Goal: Check status

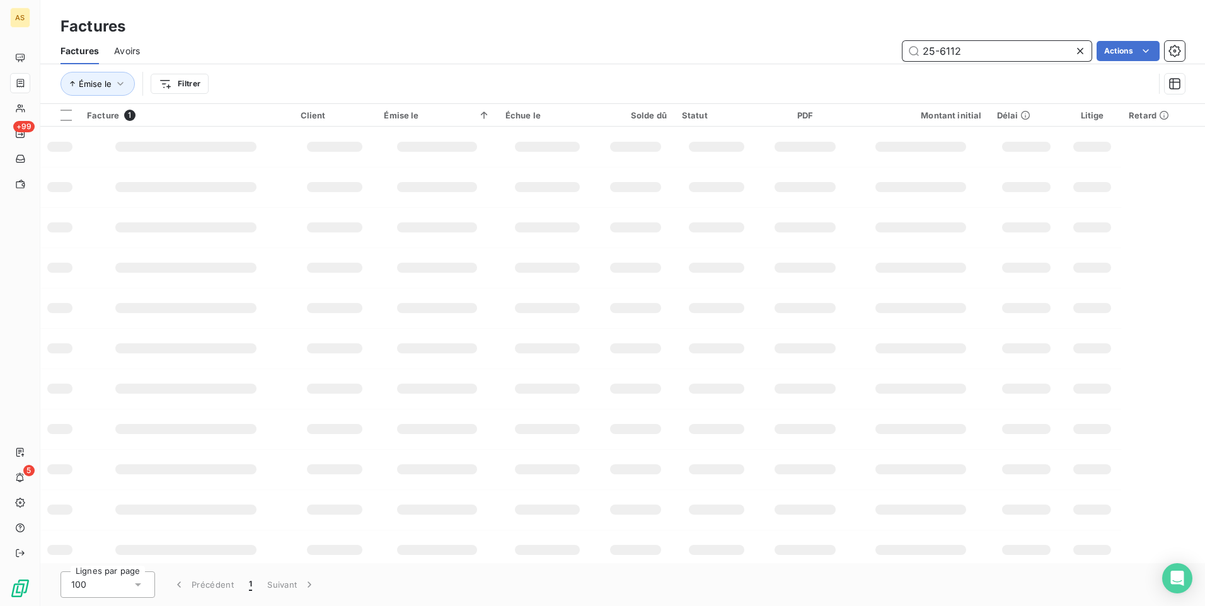
click at [993, 52] on input "25-6112" at bounding box center [996, 51] width 189 height 20
type input "25-14907"
click at [120, 50] on span "Avoirs" at bounding box center [127, 51] width 26 height 13
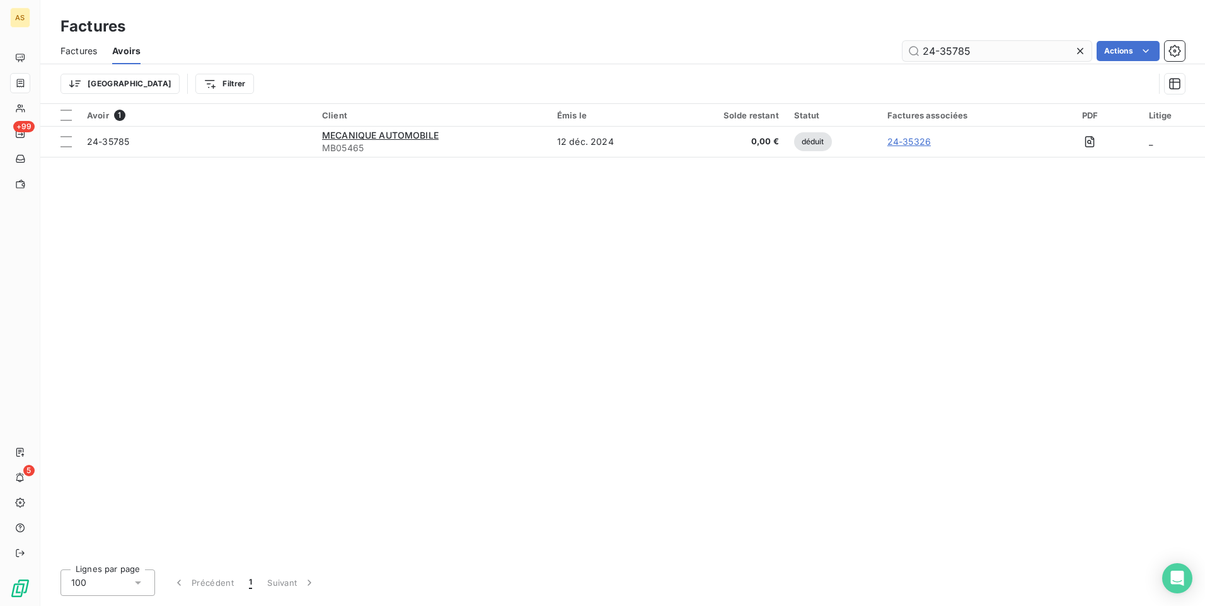
drag, startPoint x: 991, startPoint y: 49, endPoint x: 904, endPoint y: 55, distance: 86.5
click at [904, 55] on input "24-35785" at bounding box center [996, 51] width 189 height 20
click at [805, 306] on div "Avoir 1 Client Émis le Solde restant Statut Factures associées PDF Litige 25-14…" at bounding box center [622, 332] width 1165 height 456
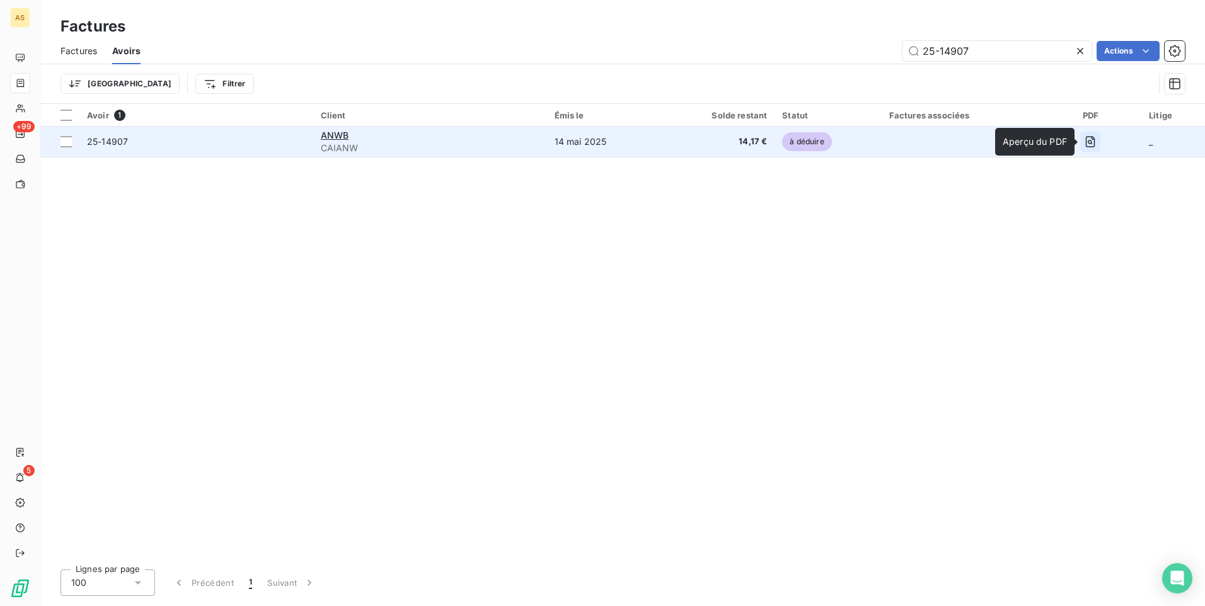
click at [1088, 142] on icon "button" at bounding box center [1090, 142] width 4 height 4
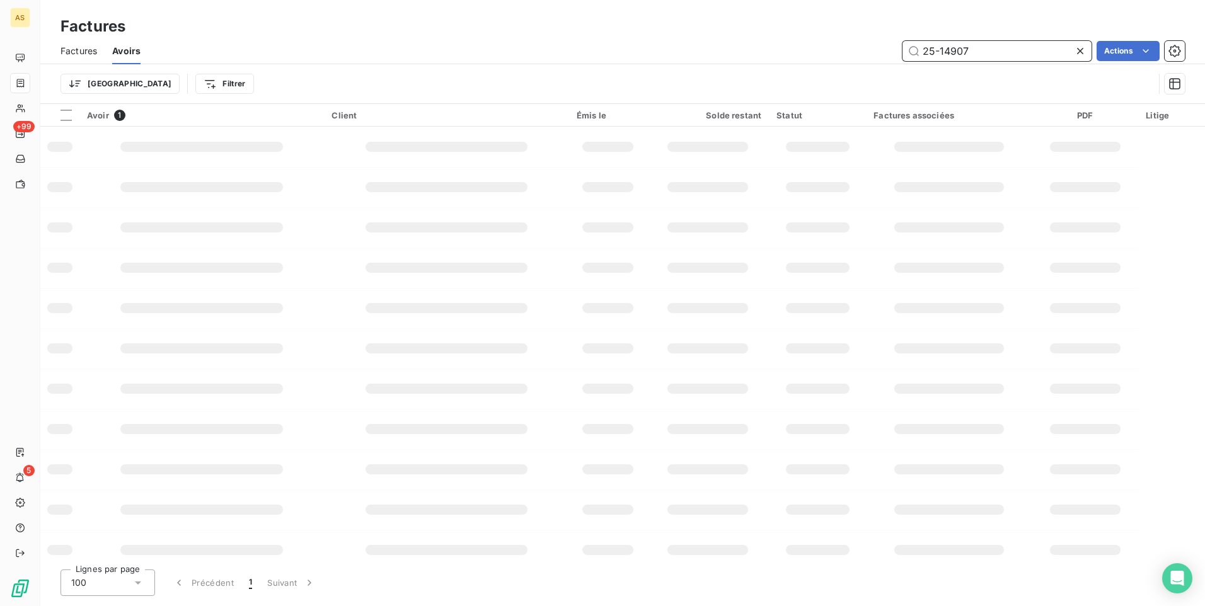
click at [1046, 45] on input "25-14907" at bounding box center [996, 51] width 189 height 20
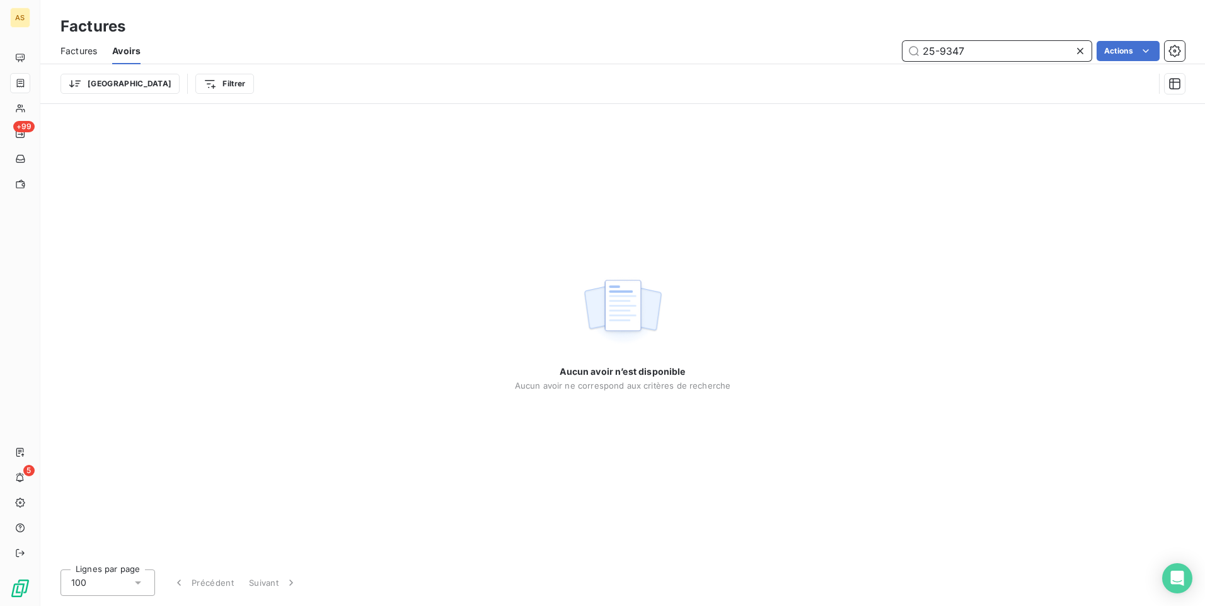
type input "25-9347"
click at [93, 52] on span "Factures" at bounding box center [78, 51] width 37 height 13
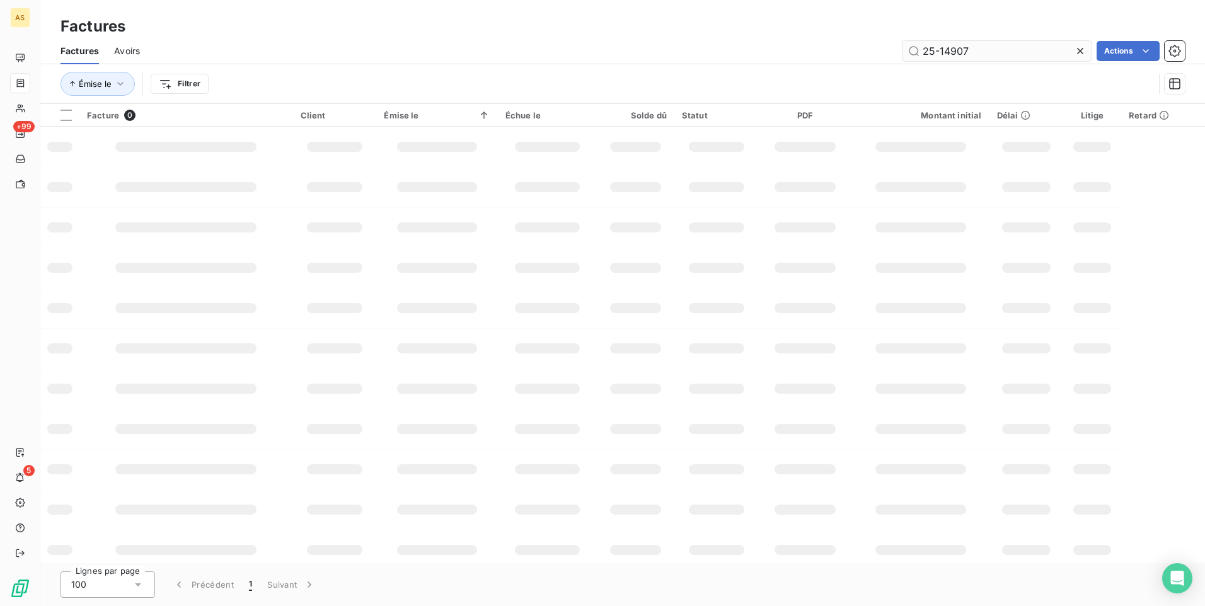
click at [980, 48] on input "25-14907" at bounding box center [996, 51] width 189 height 20
type input "25-9347"
click at [539, 253] on td at bounding box center [547, 268] width 99 height 40
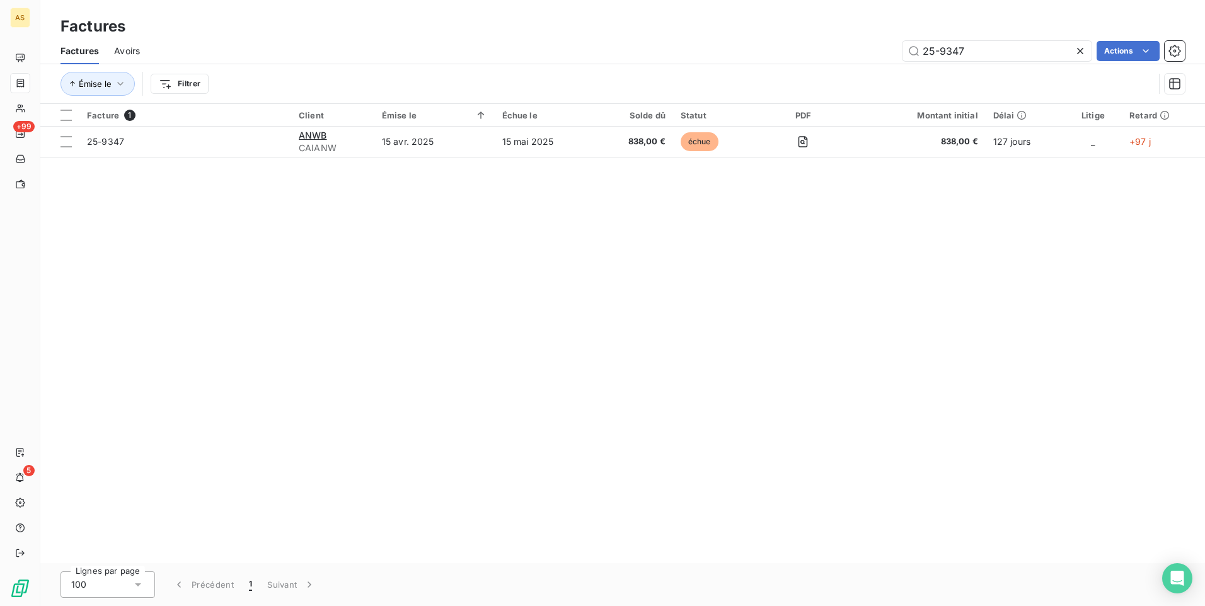
click at [676, 278] on div "Facture 1 Client Émise le Échue le Solde dû Statut PDF Montant initial Délai Li…" at bounding box center [622, 333] width 1165 height 459
click at [773, 469] on div "Facture 1 Client Émise le Échue le Solde dû Statut PDF Montant initial Délai Li…" at bounding box center [622, 333] width 1165 height 459
click at [686, 366] on div "Facture 1 Client Émise le Échue le Solde dû Statut PDF Montant initial Délai Li…" at bounding box center [622, 333] width 1165 height 459
